Goal: Task Accomplishment & Management: Use online tool/utility

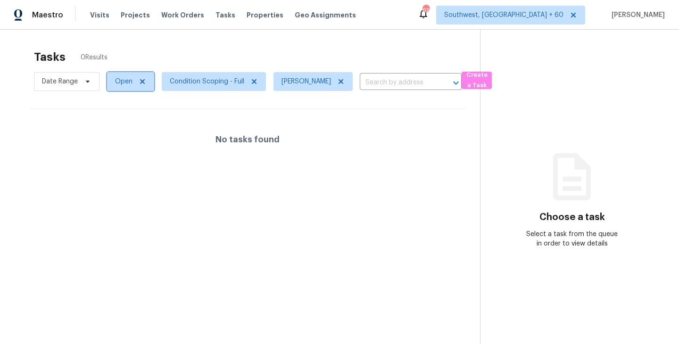
click at [125, 82] on span "Open" at bounding box center [123, 81] width 17 height 9
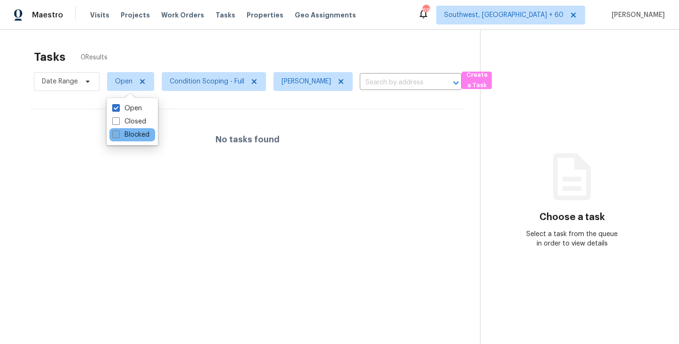
click at [135, 132] on label "Blocked" at bounding box center [130, 134] width 37 height 9
click at [118, 132] on input "Blocked" at bounding box center [115, 133] width 6 height 6
checkbox input "true"
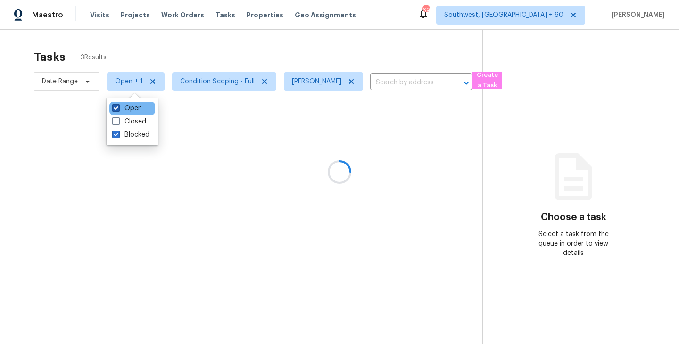
click at [137, 108] on label "Open" at bounding box center [127, 108] width 30 height 9
click at [118, 108] on input "Open" at bounding box center [115, 107] width 6 height 6
checkbox input "false"
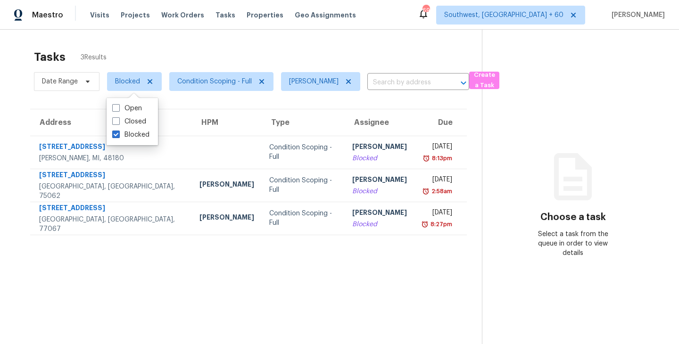
click at [361, 257] on section "Tasks 3 Results Date Range Blocked Condition Scoping - Full Sakthivel Chandran …" at bounding box center [248, 209] width 467 height 329
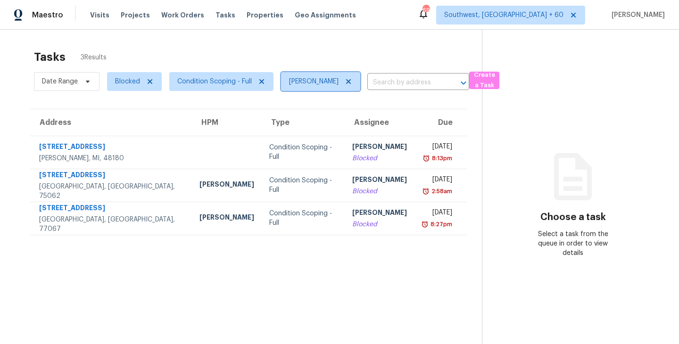
click at [314, 79] on span "[PERSON_NAME]" at bounding box center [313, 81] width 49 height 9
click at [358, 53] on div "Tasks 3 Results" at bounding box center [258, 57] width 448 height 25
click at [131, 84] on span "Blocked" at bounding box center [127, 81] width 25 height 9
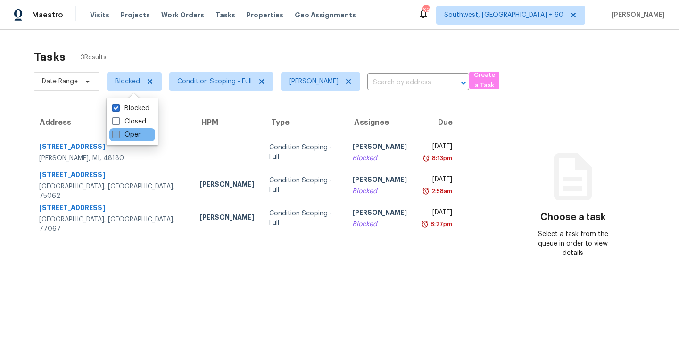
click at [135, 132] on label "Open" at bounding box center [127, 134] width 30 height 9
click at [118, 132] on input "Open" at bounding box center [115, 133] width 6 height 6
checkbox input "true"
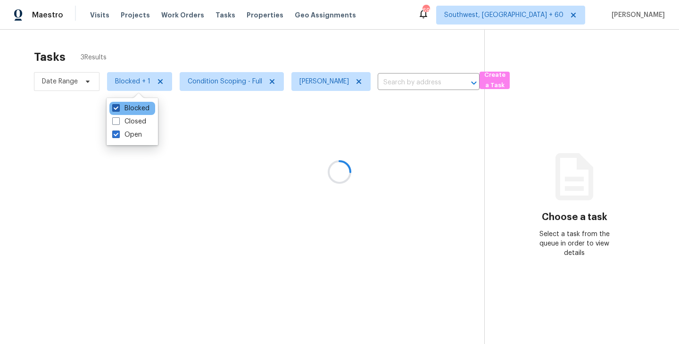
click at [141, 111] on label "Blocked" at bounding box center [130, 108] width 37 height 9
click at [118, 110] on input "Blocked" at bounding box center [115, 107] width 6 height 6
checkbox input "false"
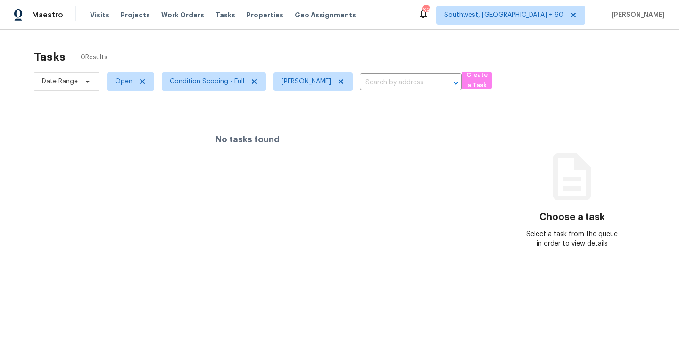
click at [275, 59] on div "Tasks 0 Results" at bounding box center [257, 57] width 446 height 25
click at [345, 82] on icon at bounding box center [341, 82] width 8 height 8
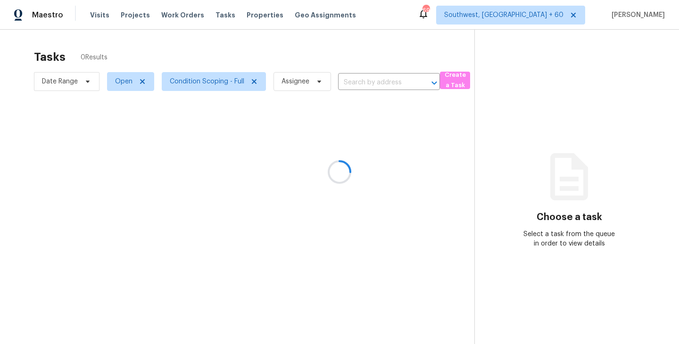
click at [357, 60] on div at bounding box center [339, 172] width 679 height 344
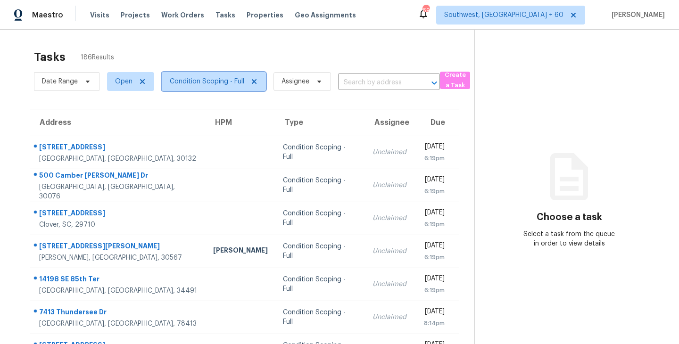
click at [217, 83] on span "Condition Scoping - Full" at bounding box center [207, 81] width 74 height 9
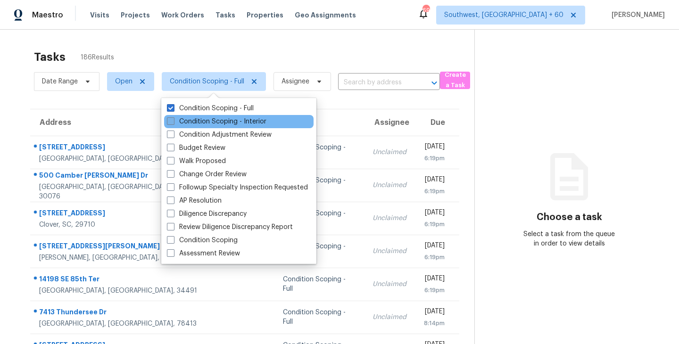
click at [234, 119] on label "Condition Scoping - Interior" at bounding box center [216, 121] width 99 height 9
click at [173, 119] on input "Condition Scoping - Interior" at bounding box center [170, 120] width 6 height 6
checkbox input "true"
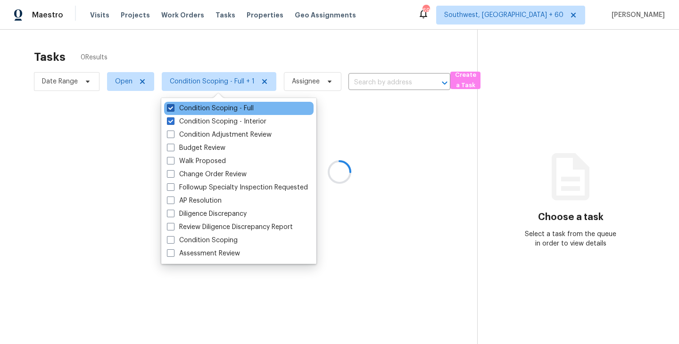
click at [240, 111] on label "Condition Scoping - Full" at bounding box center [210, 108] width 87 height 9
click at [173, 110] on input "Condition Scoping - Full" at bounding box center [170, 107] width 6 height 6
checkbox input "false"
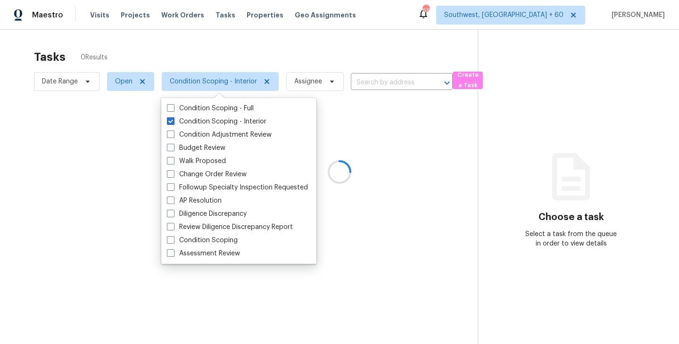
click at [425, 134] on div at bounding box center [339, 172] width 679 height 344
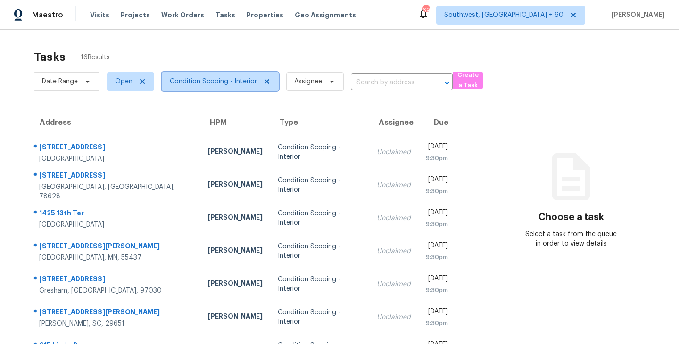
click at [197, 85] on span "Condition Scoping - Interior" at bounding box center [213, 81] width 87 height 9
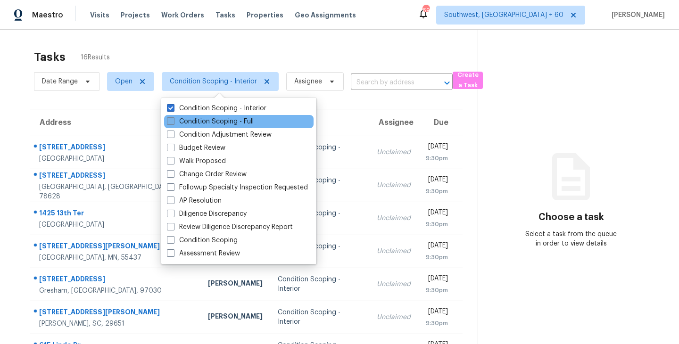
click at [210, 119] on label "Condition Scoping - Full" at bounding box center [210, 121] width 87 height 9
click at [173, 119] on input "Condition Scoping - Full" at bounding box center [170, 120] width 6 height 6
checkbox input "true"
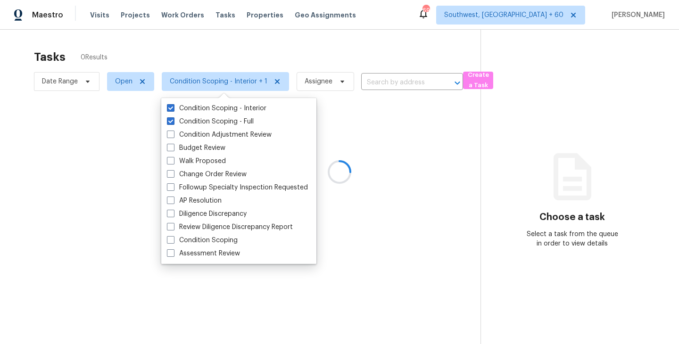
click at [238, 49] on div at bounding box center [339, 172] width 679 height 344
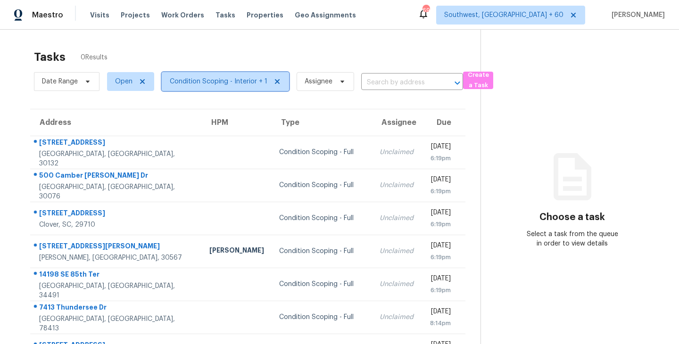
click at [243, 86] on span "Condition Scoping - Interior + 1" at bounding box center [219, 81] width 98 height 9
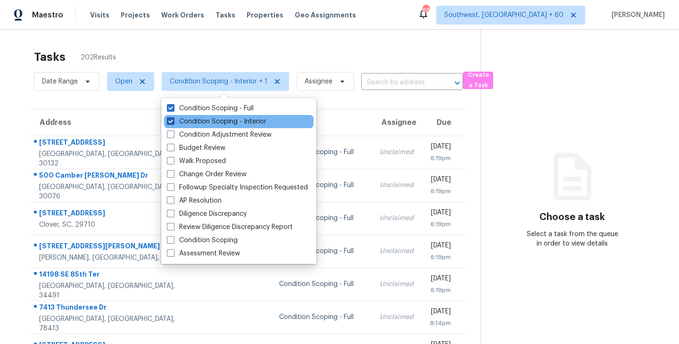
click at [251, 121] on label "Condition Scoping - Interior" at bounding box center [216, 121] width 99 height 9
click at [173, 121] on input "Condition Scoping - Interior" at bounding box center [170, 120] width 6 height 6
checkbox input "false"
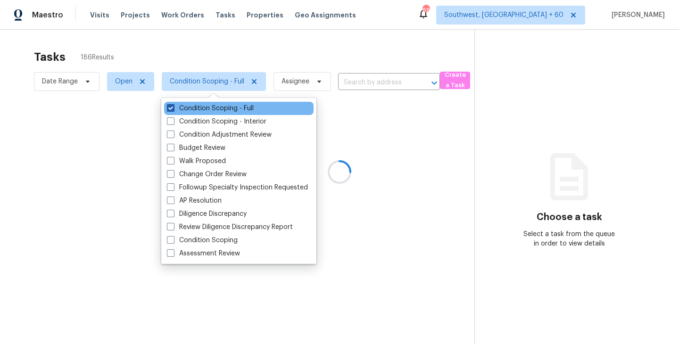
click at [252, 108] on label "Condition Scoping - Full" at bounding box center [210, 108] width 87 height 9
click at [173, 108] on input "Condition Scoping - Full" at bounding box center [170, 107] width 6 height 6
checkbox input "false"
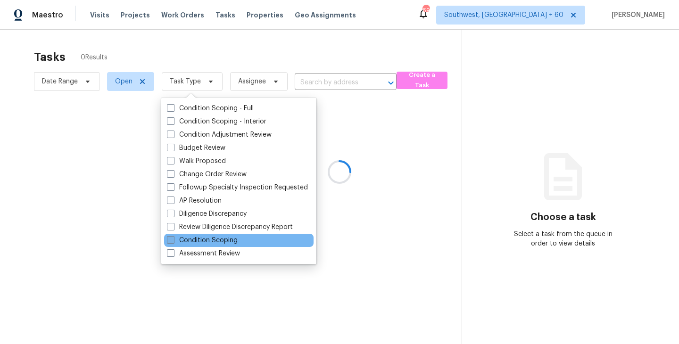
click at [237, 238] on label "Condition Scoping" at bounding box center [202, 240] width 71 height 9
click at [173, 238] on input "Condition Scoping" at bounding box center [170, 239] width 6 height 6
checkbox input "true"
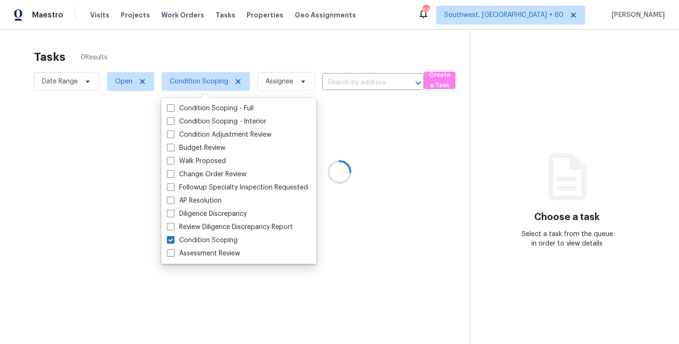
click at [422, 198] on div at bounding box center [339, 172] width 679 height 344
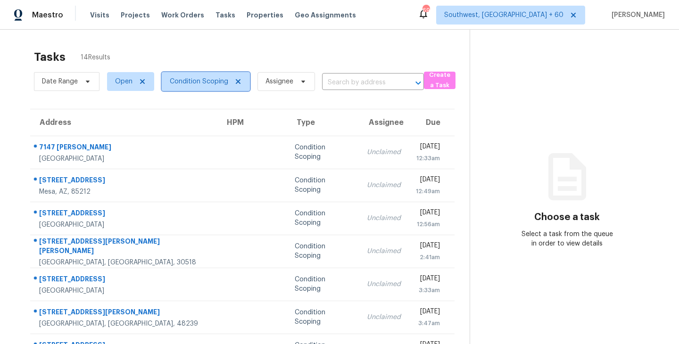
click at [213, 84] on span "Condition Scoping" at bounding box center [199, 81] width 58 height 9
click at [266, 64] on div "Tasks 14 Results" at bounding box center [251, 57] width 435 height 25
